Goal: Check status: Check status

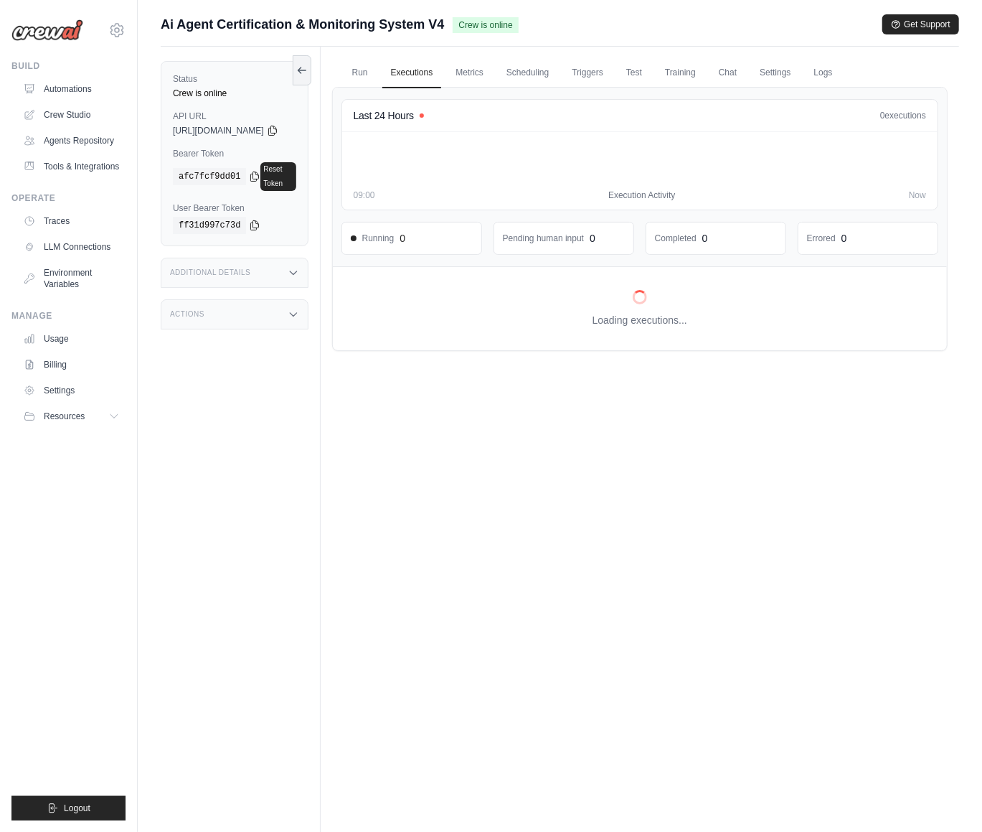
click at [257, 555] on div "Status Crew is online API URL copied [URL][DOMAIN_NAME] Bearer Token copied afc…" at bounding box center [241, 463] width 160 height 832
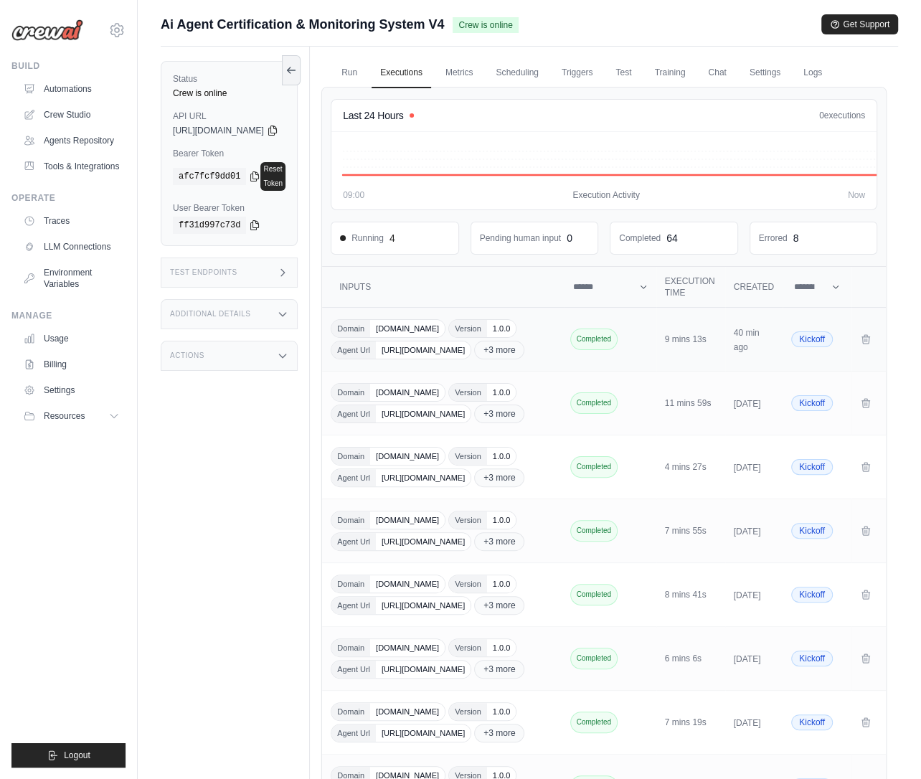
click at [466, 352] on span "[URL][DOMAIN_NAME]" at bounding box center [423, 350] width 95 height 17
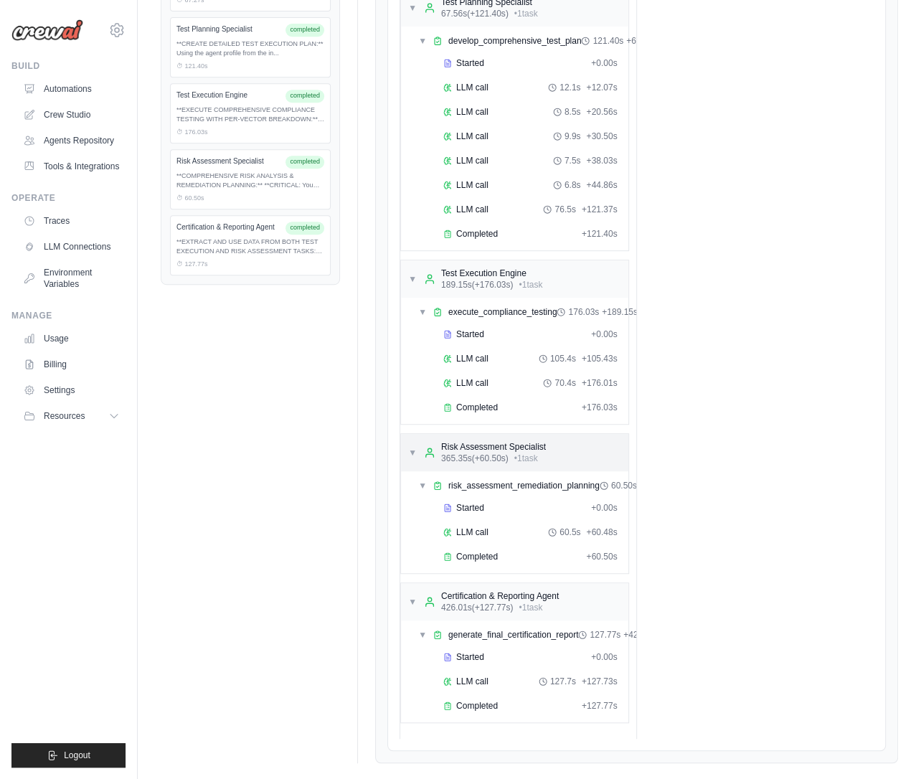
scroll to position [438, 0]
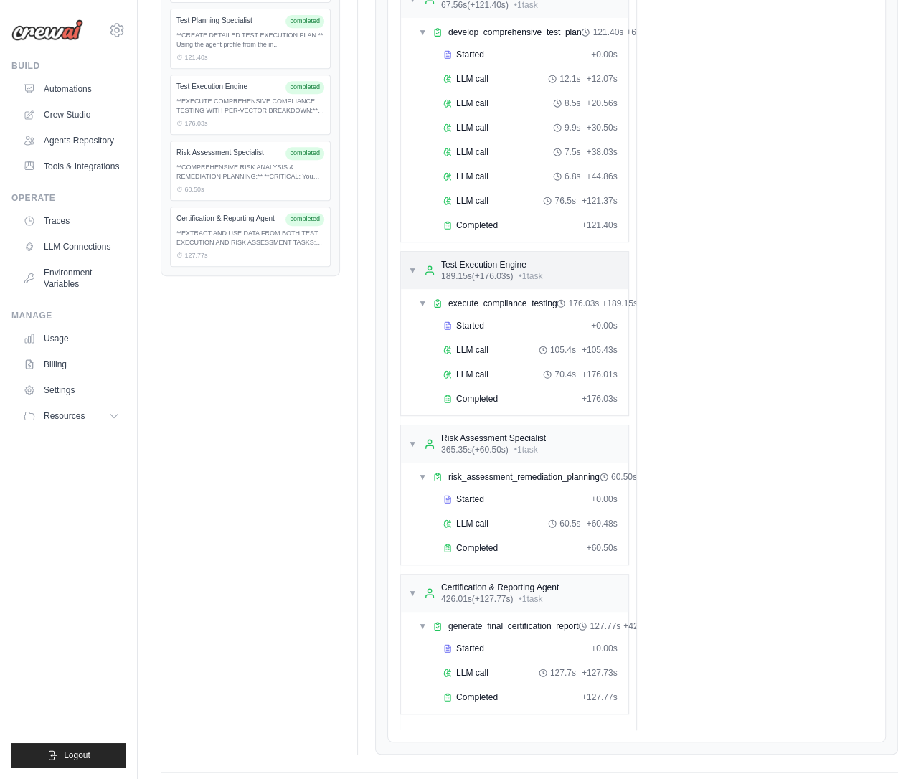
click at [481, 259] on div "Test Execution Engine" at bounding box center [491, 264] width 101 height 11
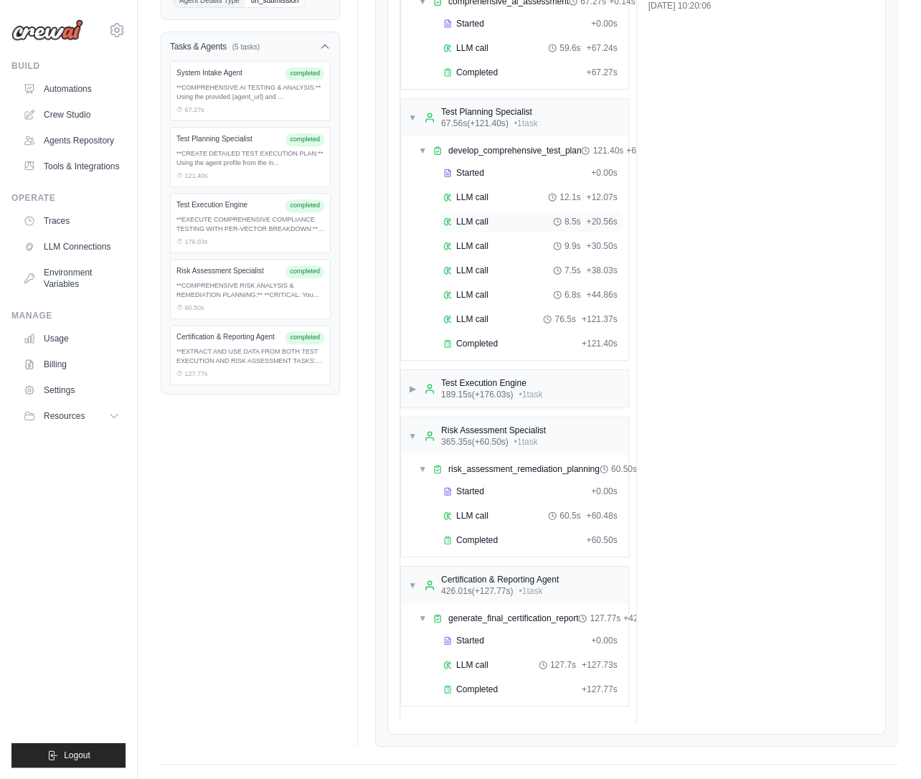
scroll to position [324, 0]
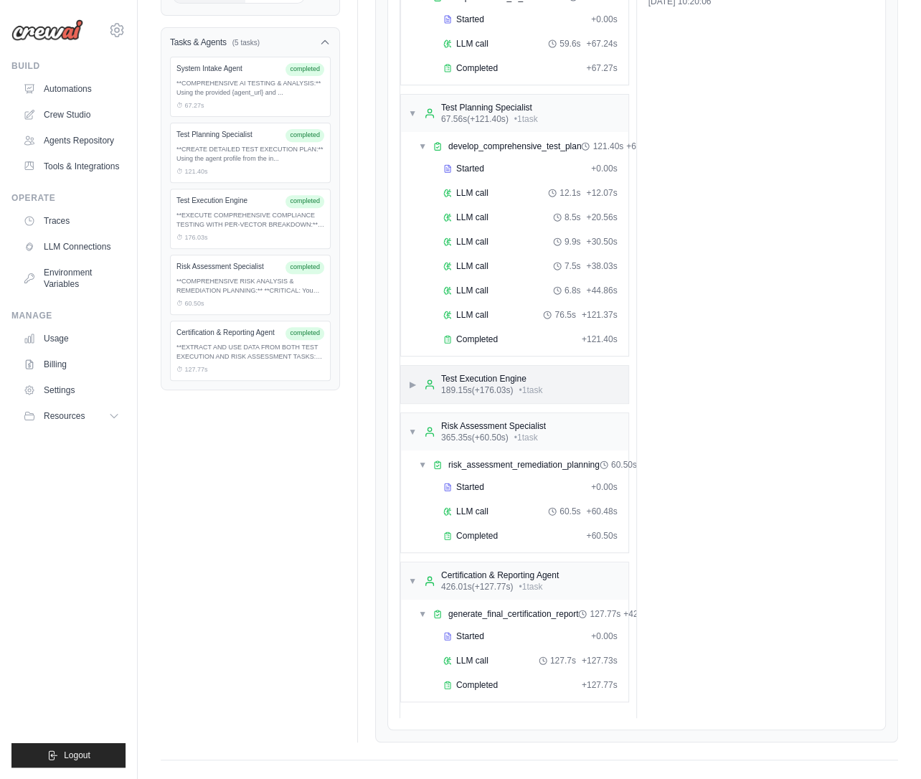
click at [410, 379] on span "▶" at bounding box center [412, 384] width 9 height 11
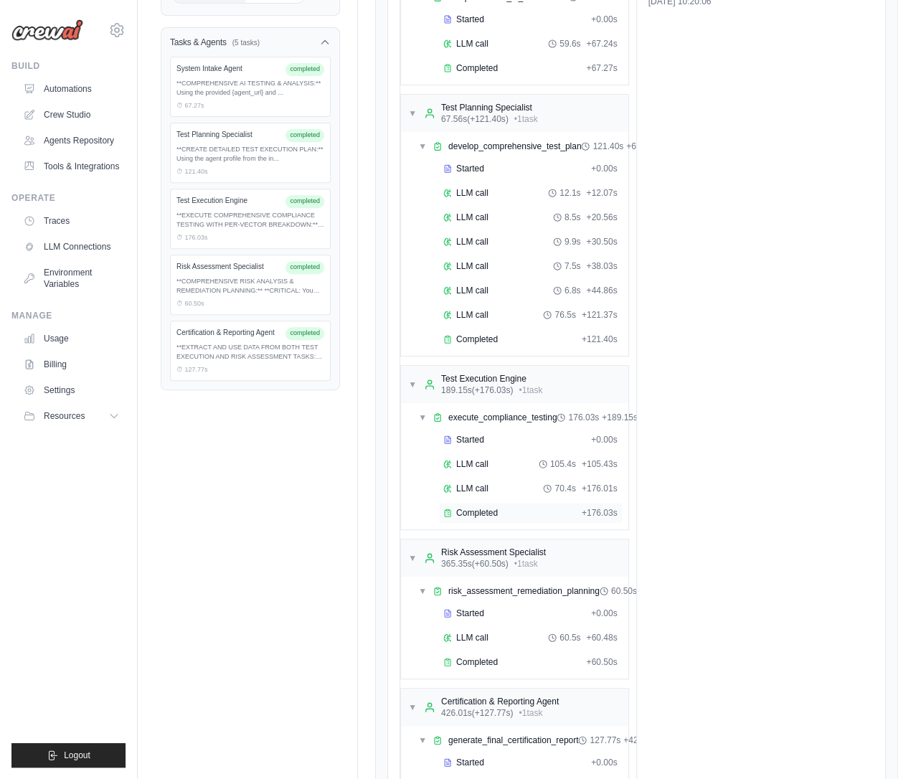
click at [477, 507] on span "Completed" at bounding box center [477, 512] width 42 height 11
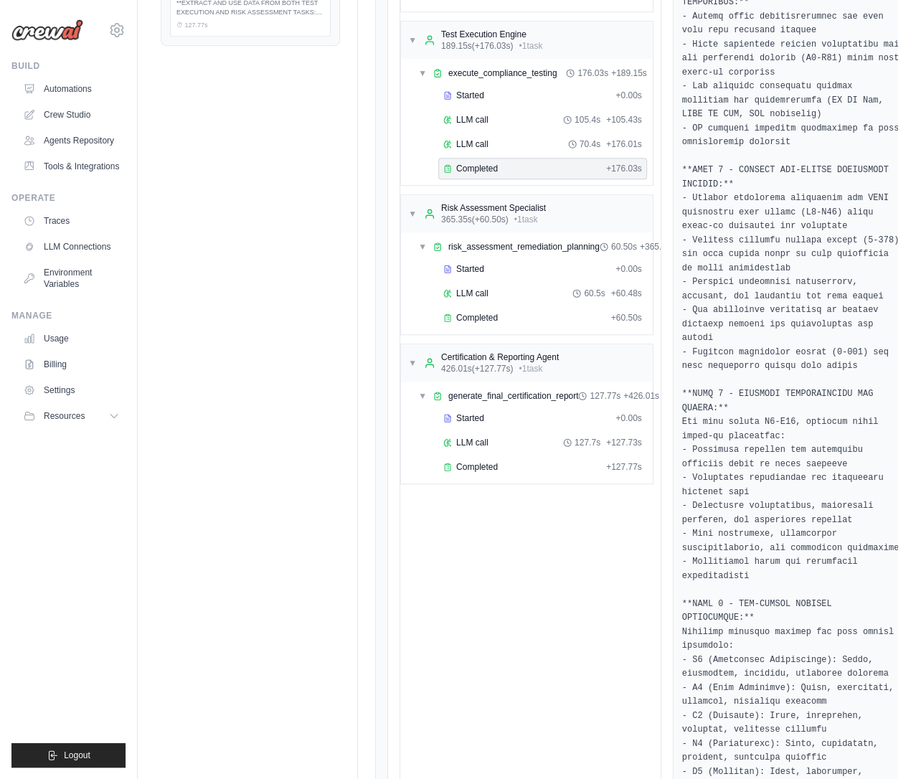
scroll to position [751, 0]
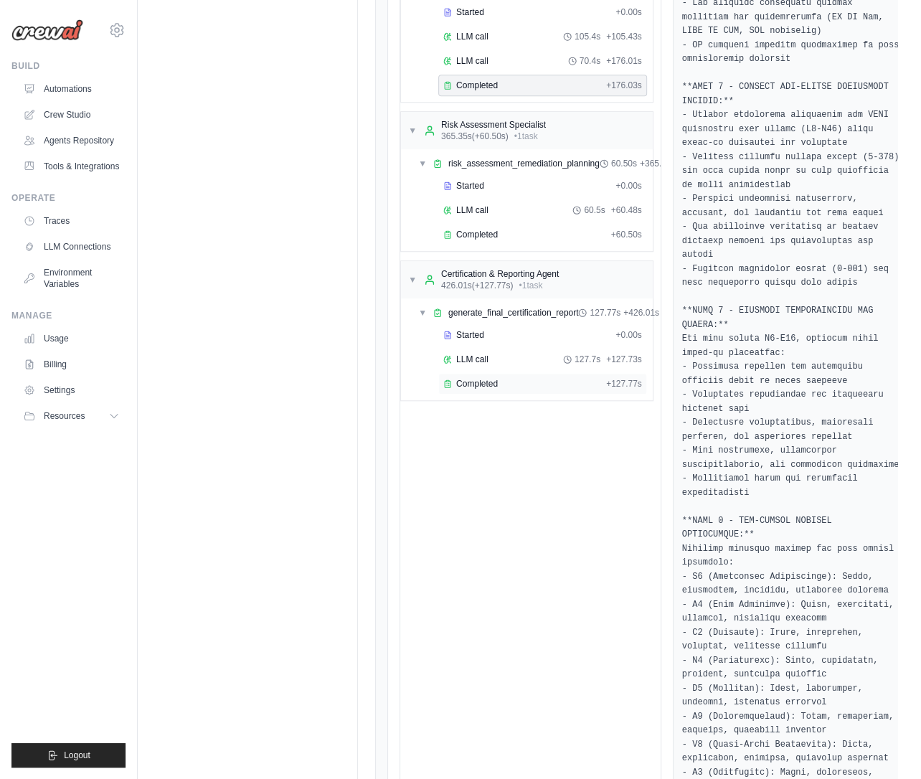
click at [469, 378] on span "Completed" at bounding box center [477, 383] width 42 height 11
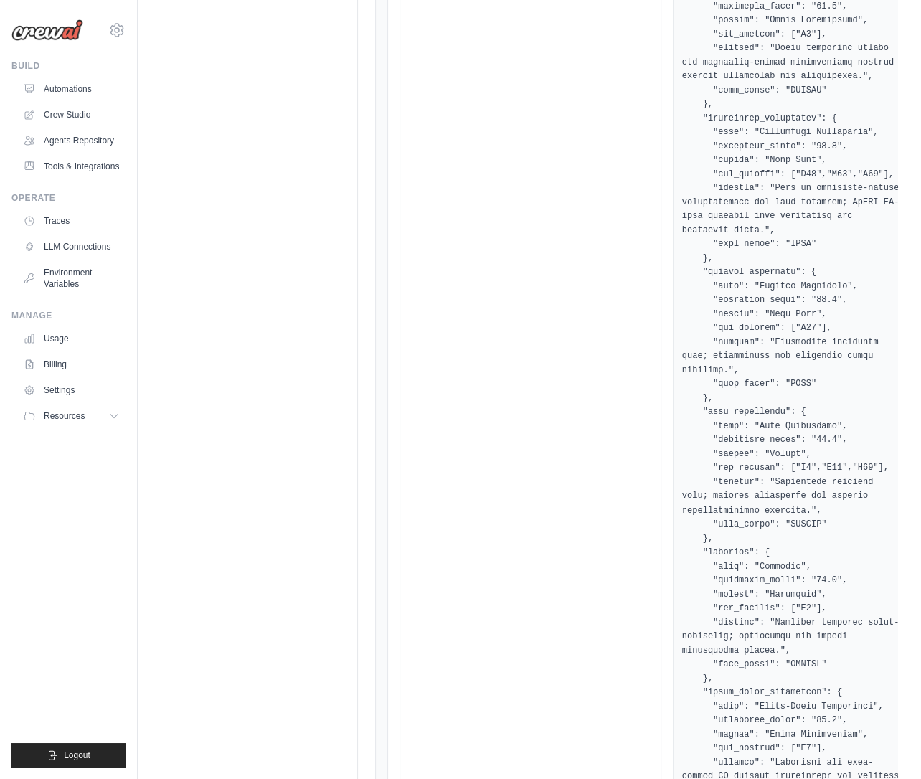
scroll to position [5031, 0]
